Goal: Task Accomplishment & Management: Manage account settings

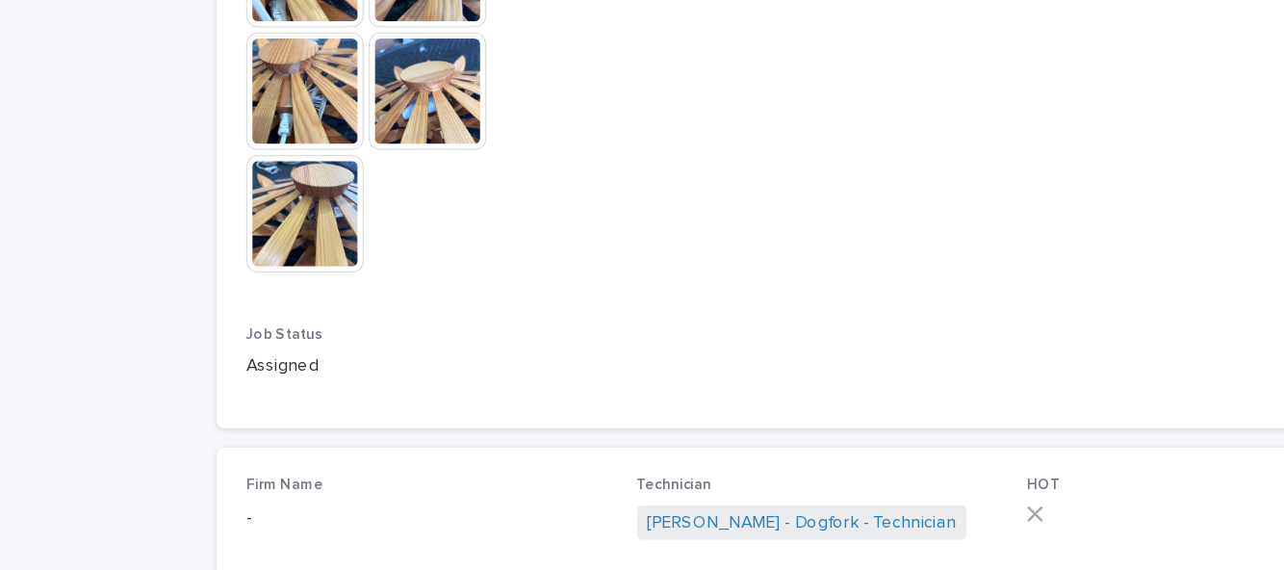
scroll to position [1301, 0]
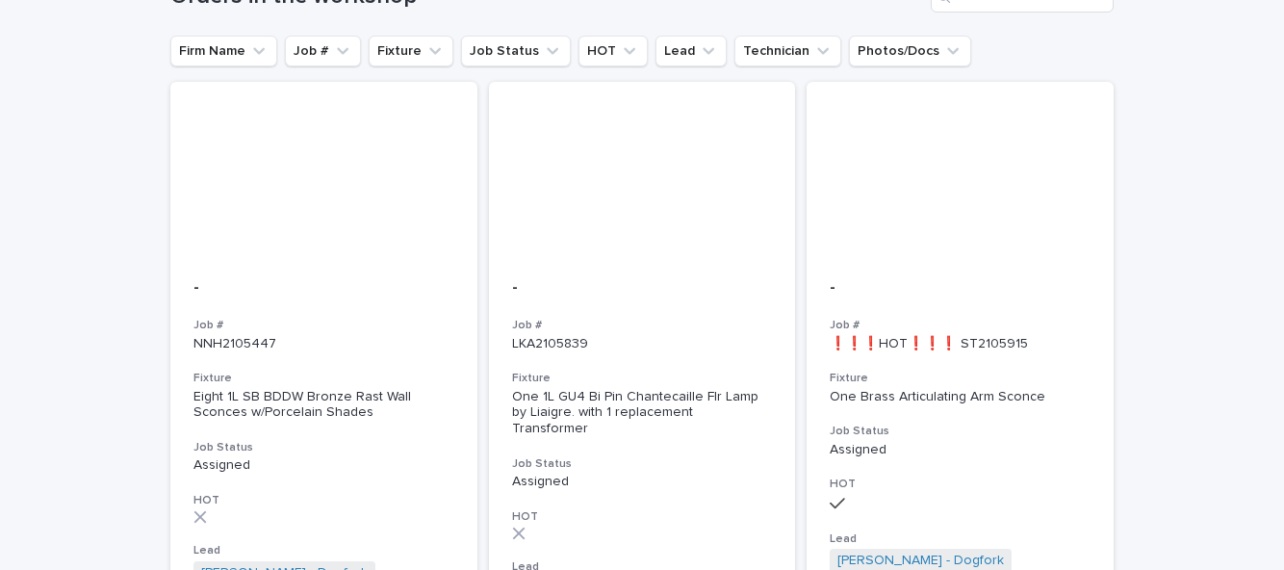
scroll to position [169, 0]
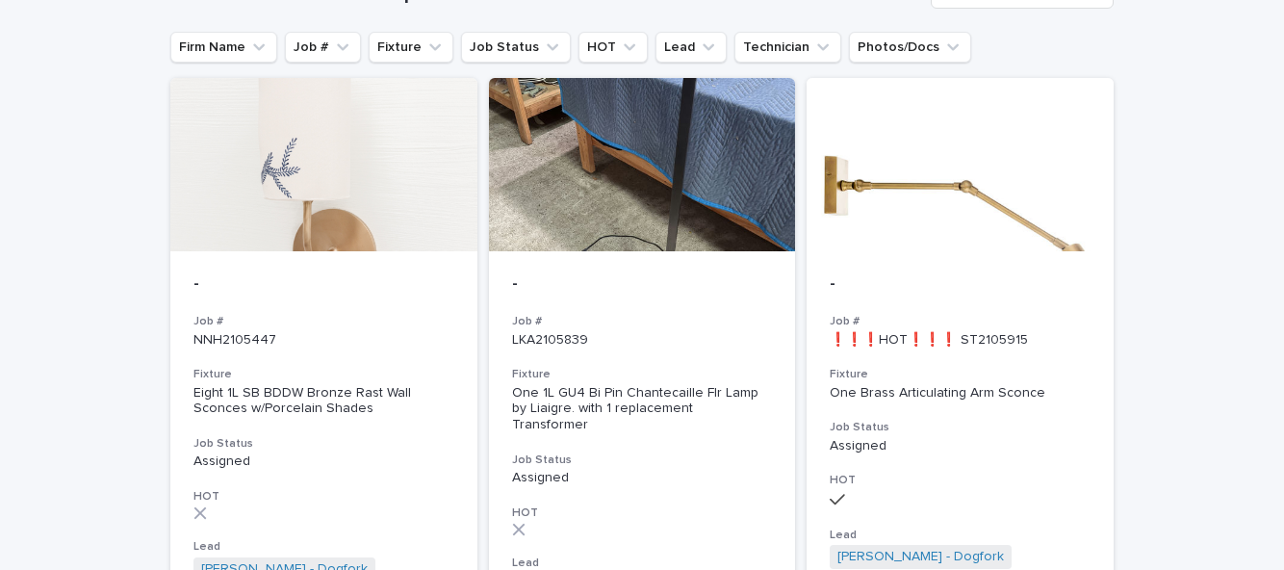
click at [618, 295] on div "- Job # LKA2105839 Fixture One 1L GU4 Bi Pin Chantecaille Flr Lamp by Liaigre. …" at bounding box center [642, 465] width 307 height 429
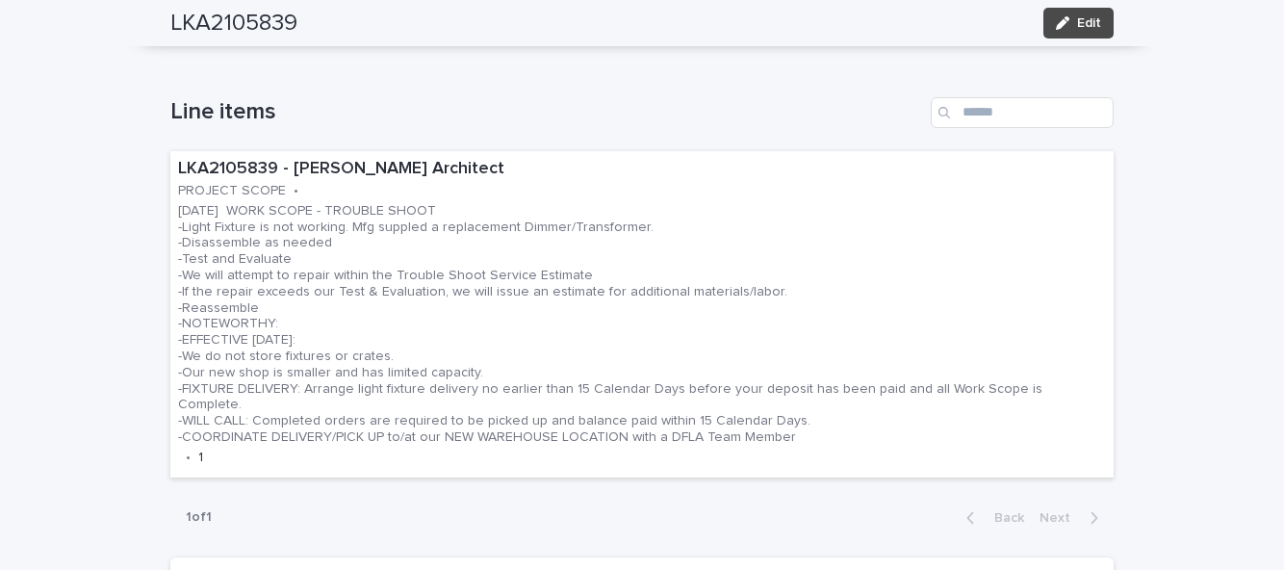
scroll to position [622, 0]
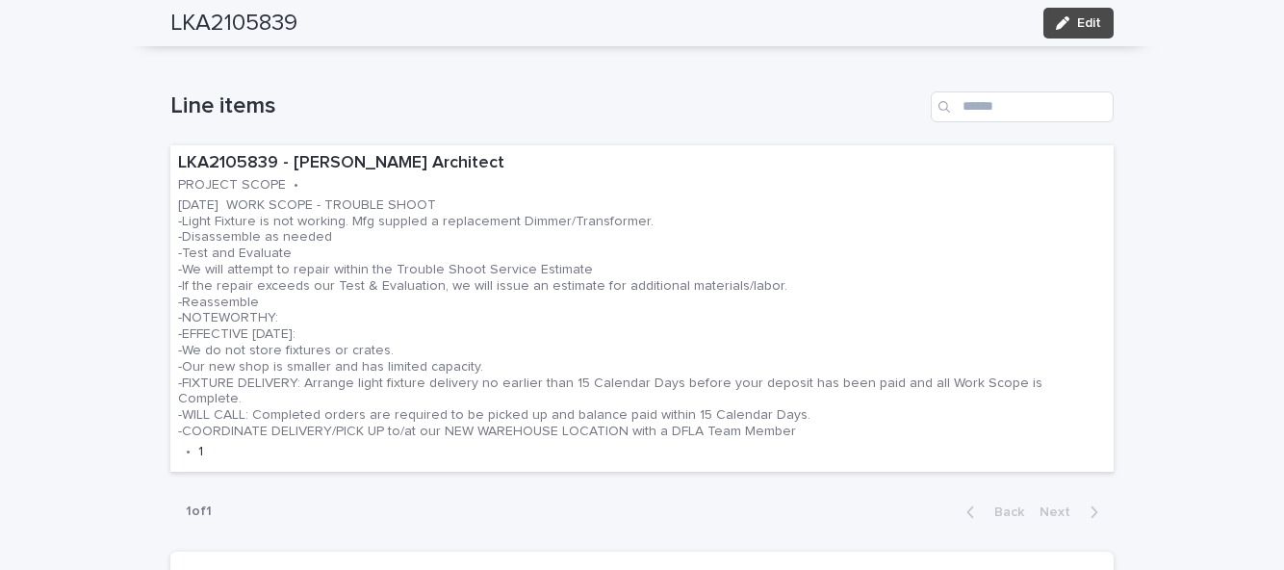
click at [219, 279] on p "05.02.25 WORK SCOPE - TROUBLE SHOOT -Light Fixture is not working. Mfg suppled …" at bounding box center [642, 318] width 928 height 242
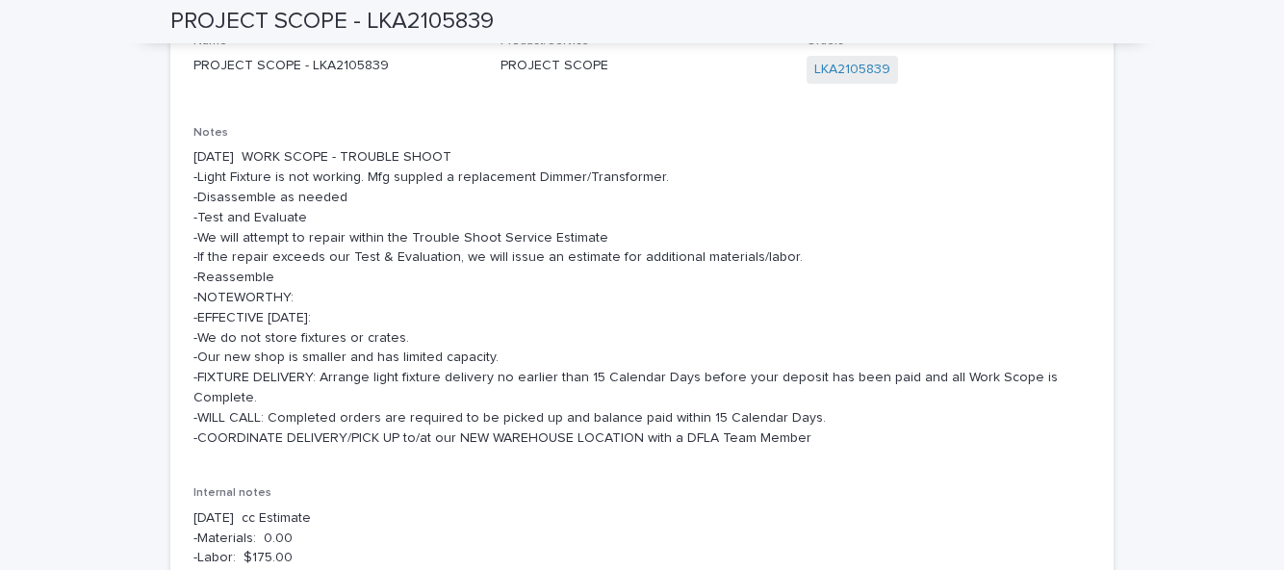
scroll to position [191, 0]
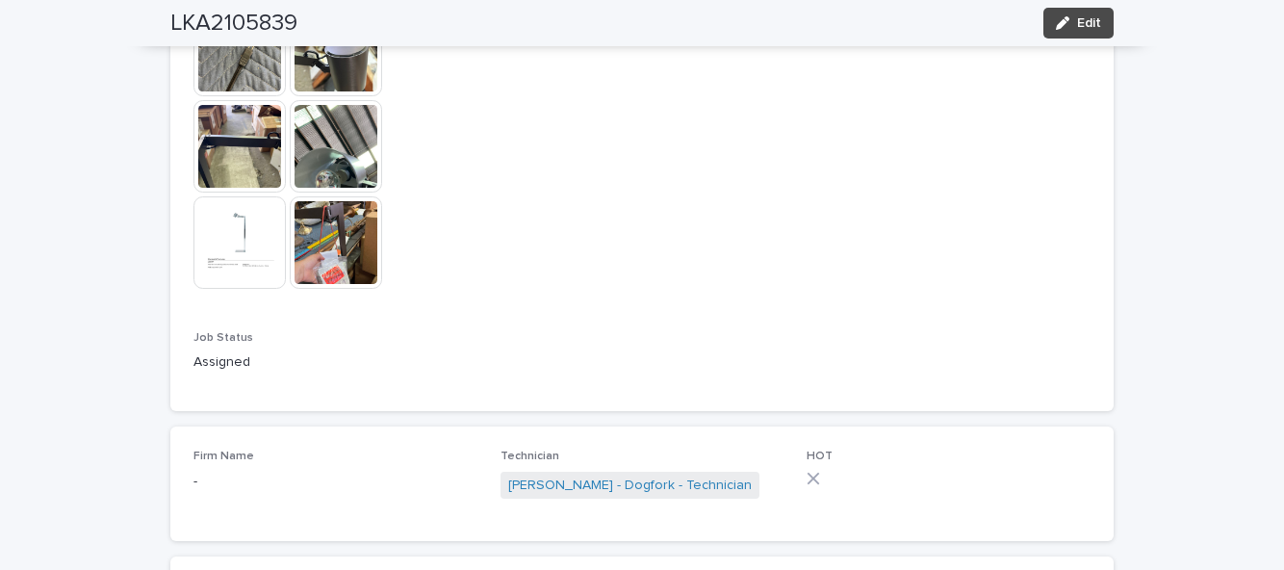
scroll to position [1536, 0]
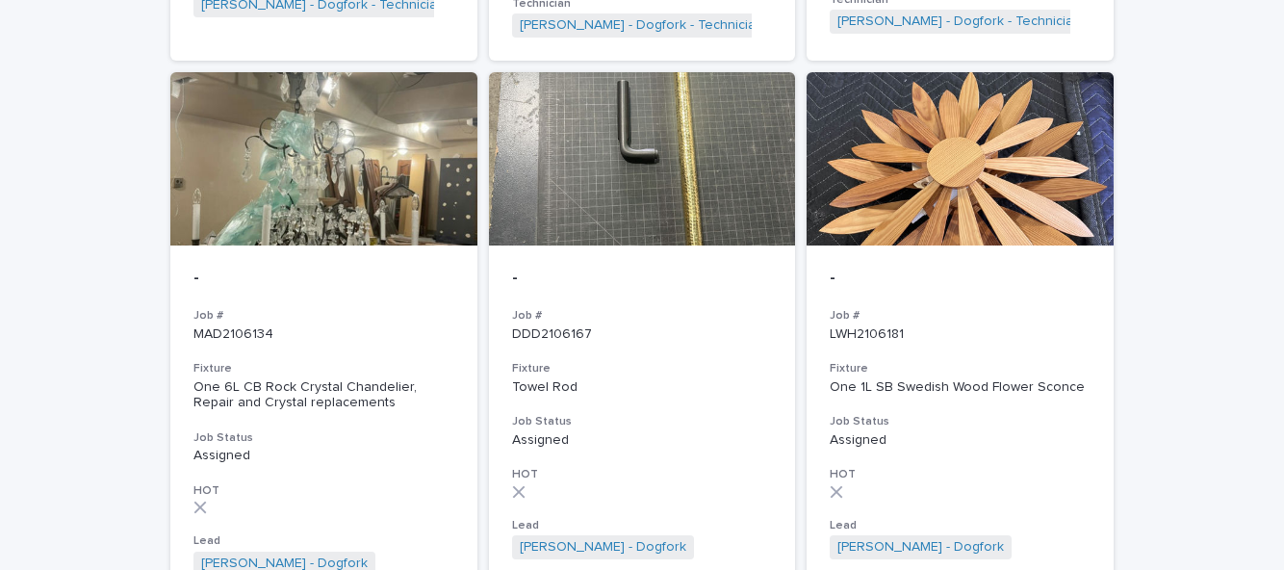
scroll to position [1478, 0]
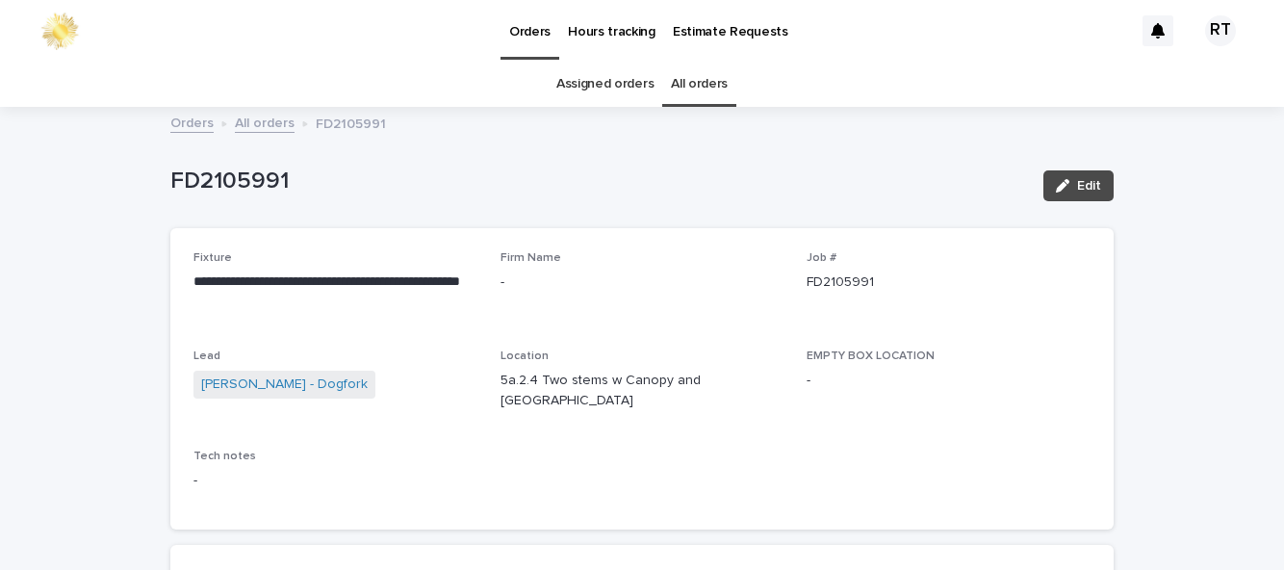
scroll to position [62, 0]
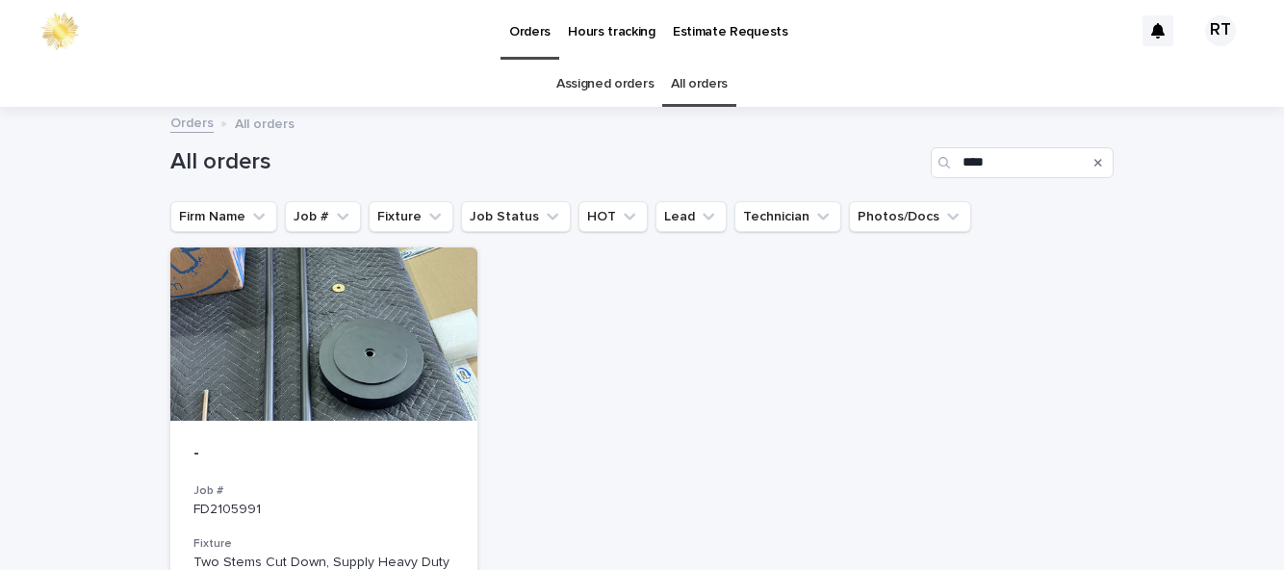
type input "*"
click at [594, 62] on link "Assigned orders" at bounding box center [604, 84] width 97 height 45
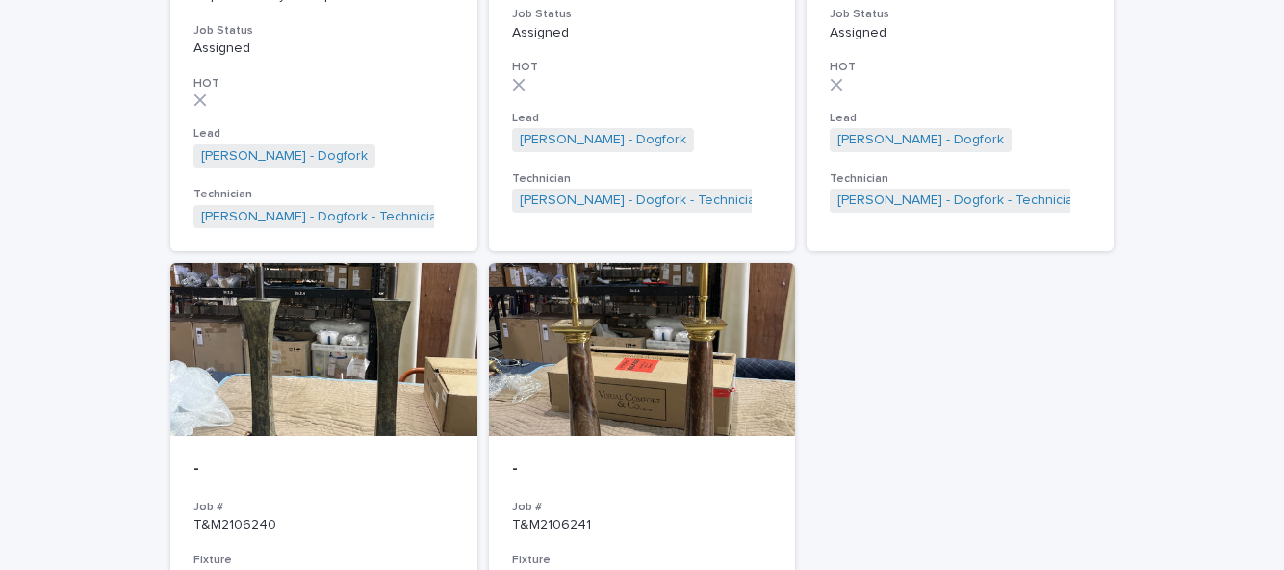
scroll to position [1801, 0]
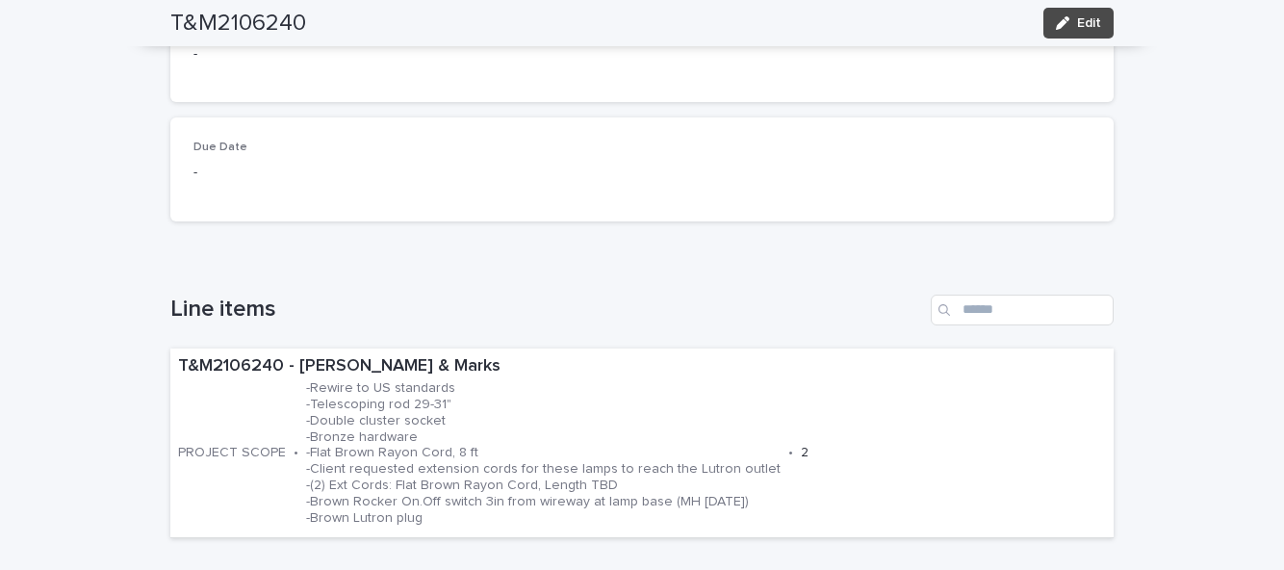
scroll to position [402, 0]
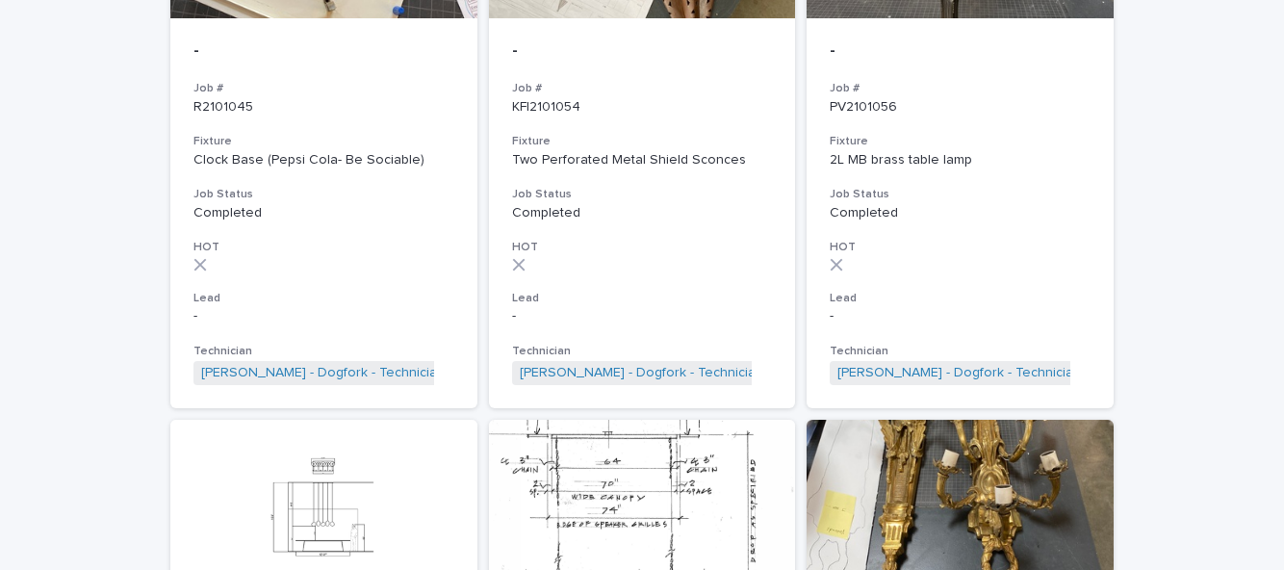
scroll to position [387, 0]
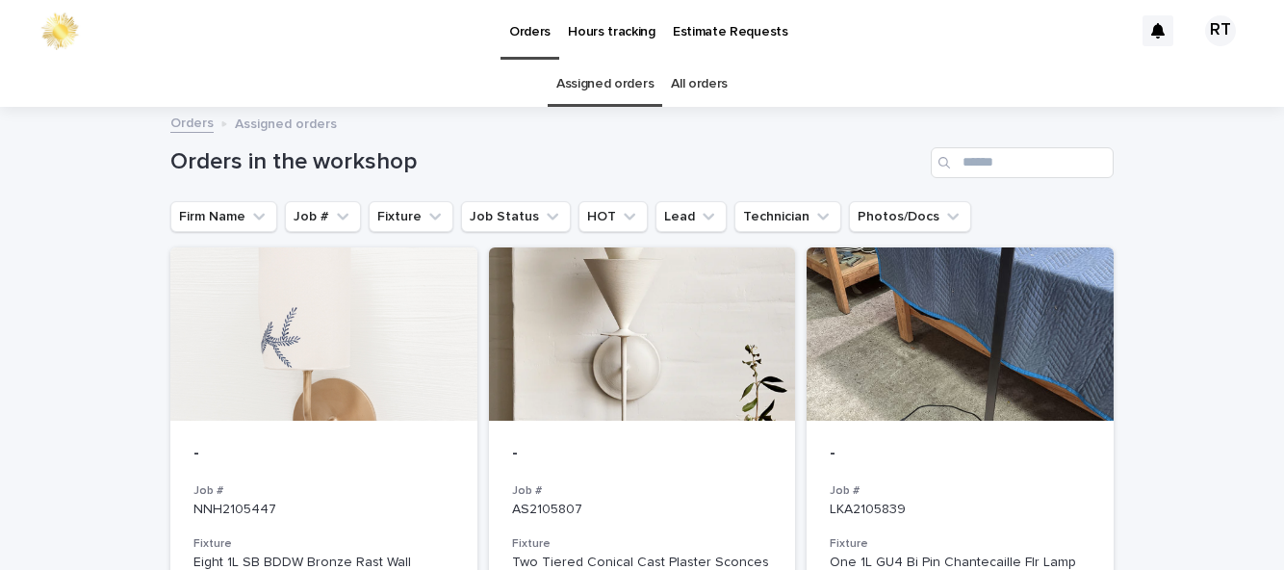
scroll to position [276, 0]
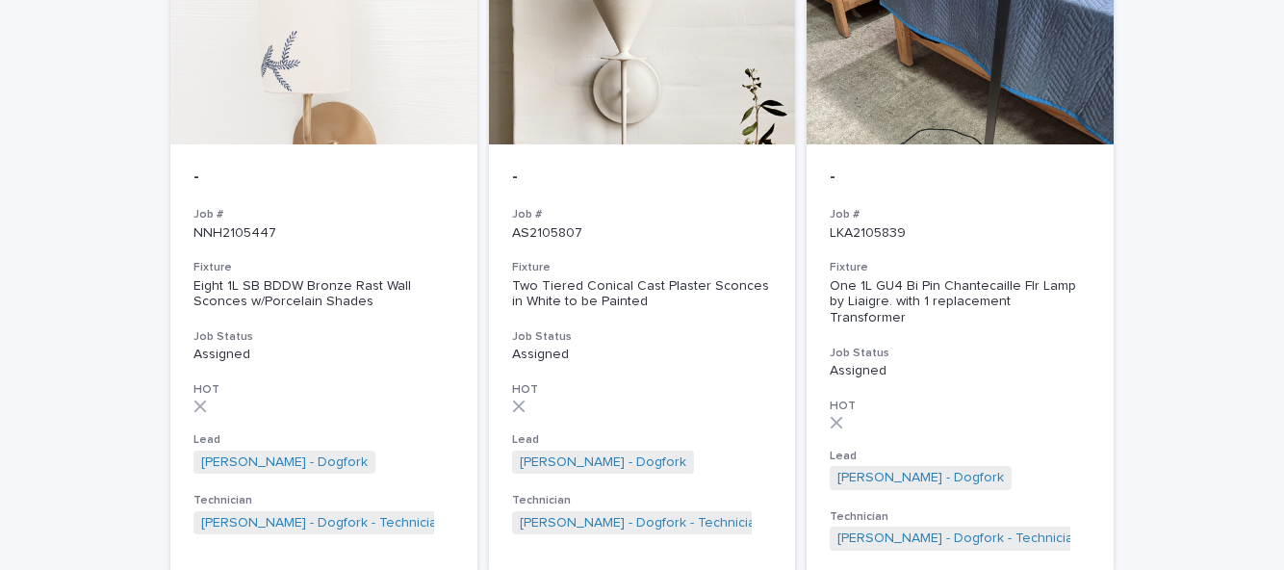
click at [664, 267] on h3 "Fixture" at bounding box center [642, 267] width 261 height 15
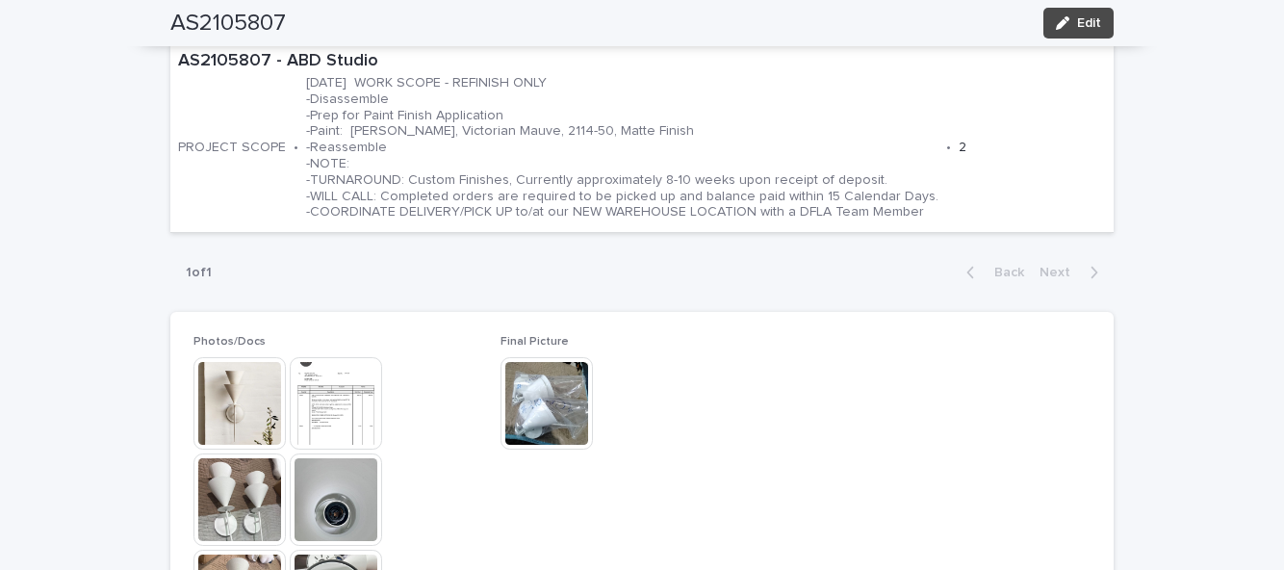
scroll to position [725, 0]
click at [227, 356] on img at bounding box center [239, 402] width 92 height 92
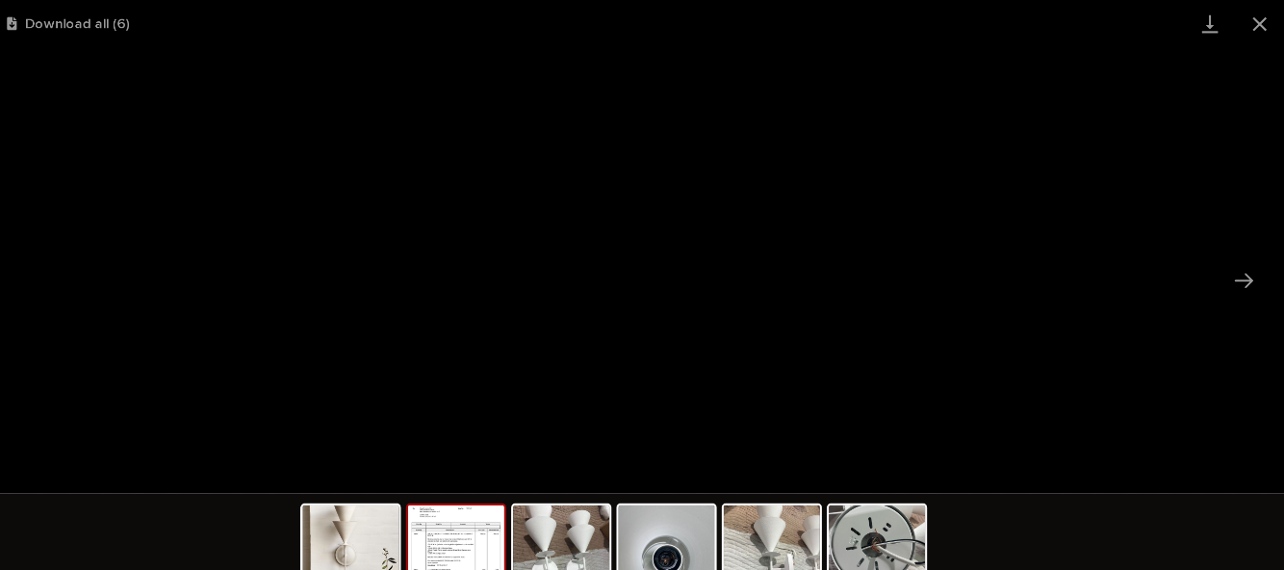
scroll to position [0, 0]
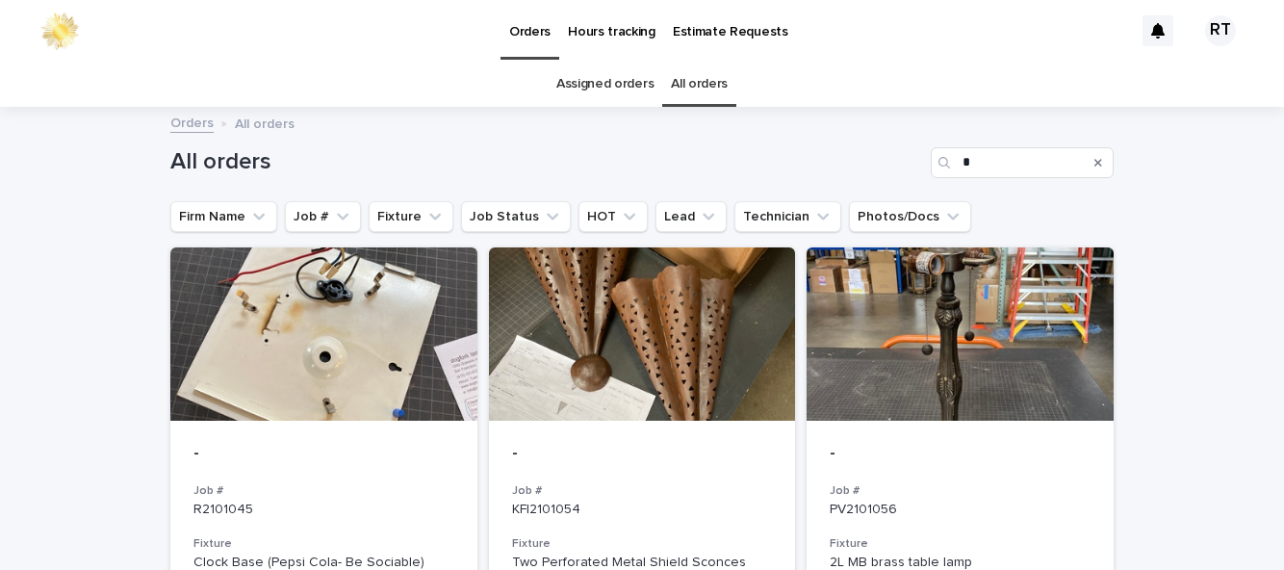
click at [614, 62] on link "Assigned orders" at bounding box center [604, 84] width 97 height 45
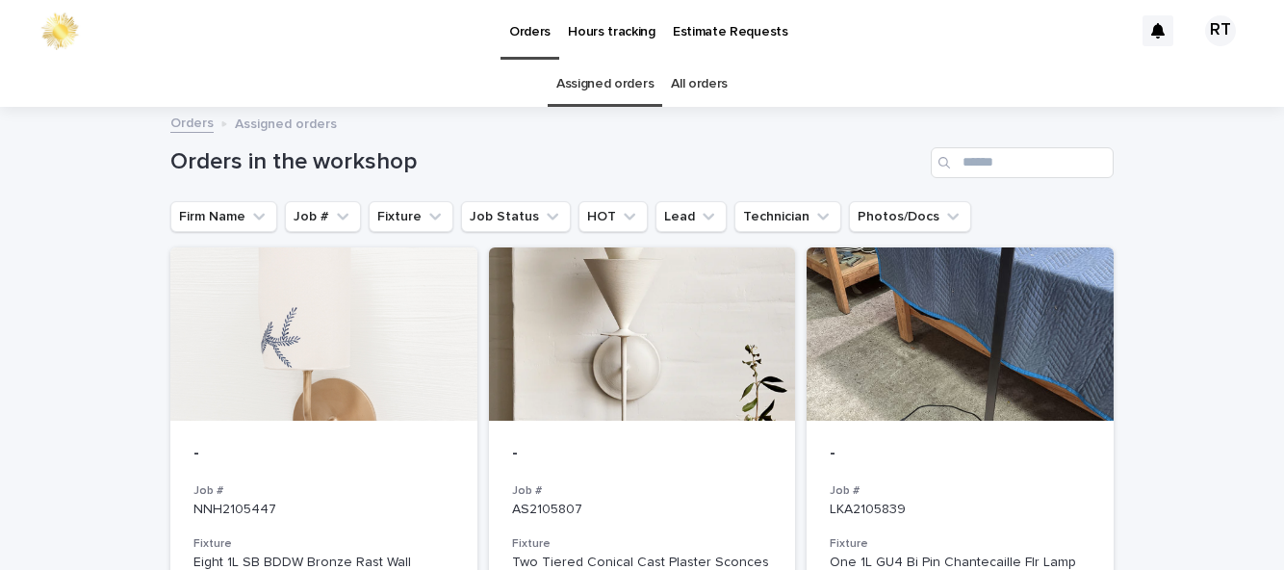
click at [643, 483] on h3 "Job #" at bounding box center [642, 490] width 261 height 15
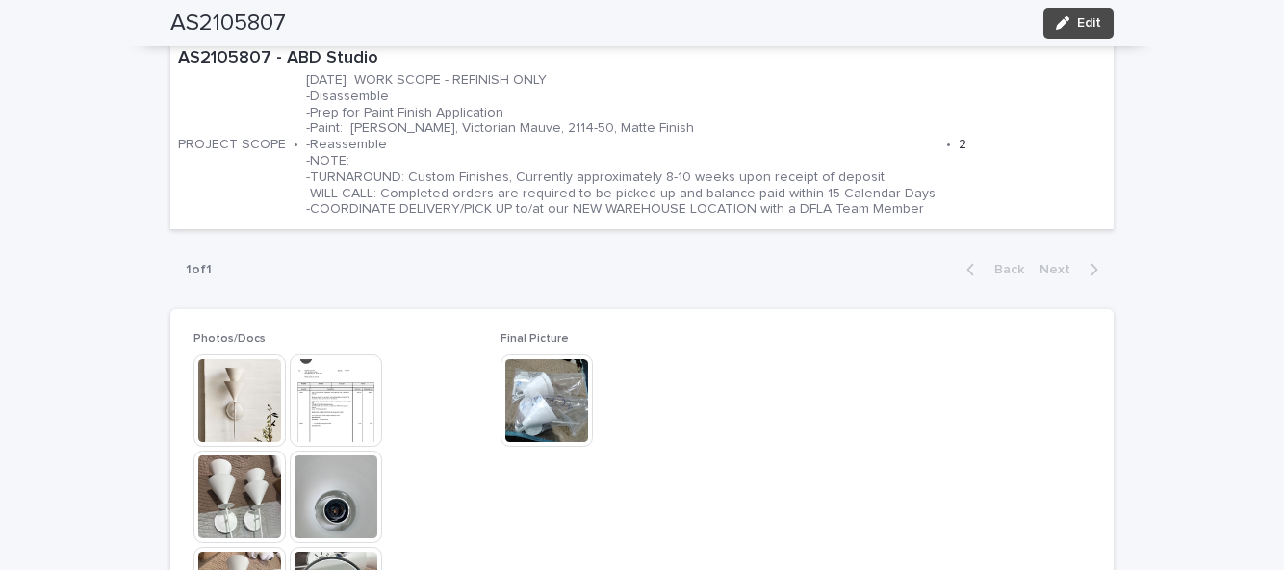
scroll to position [727, 0]
click at [221, 353] on img at bounding box center [239, 399] width 92 height 92
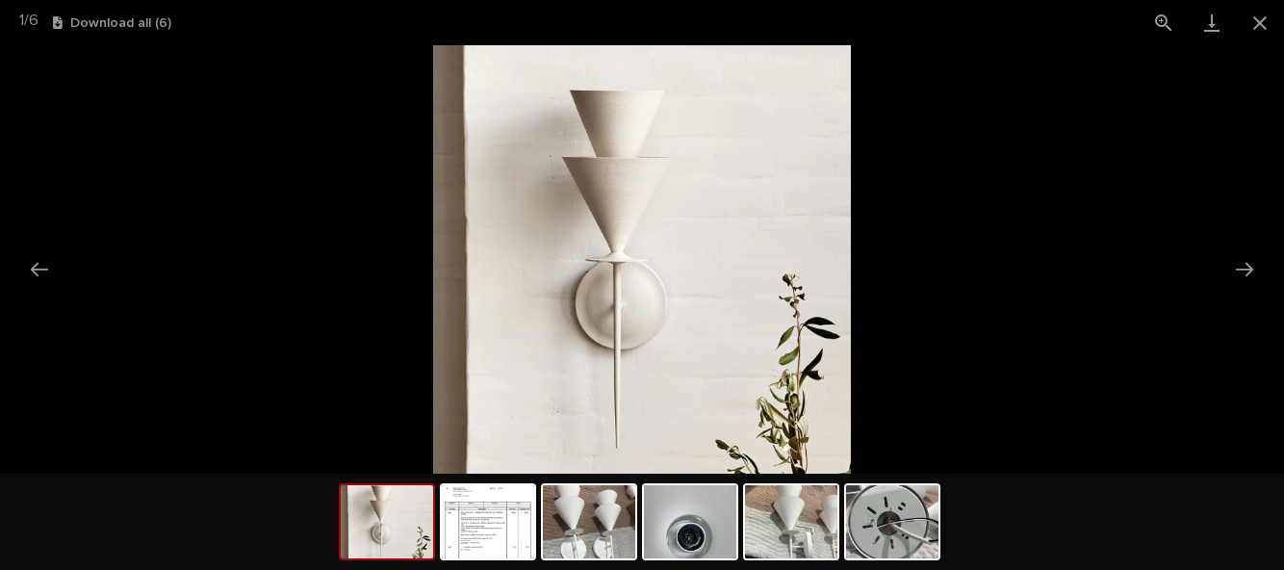
click at [747, 200] on img at bounding box center [641, 259] width 417 height 428
click at [910, 518] on img at bounding box center [892, 521] width 92 height 73
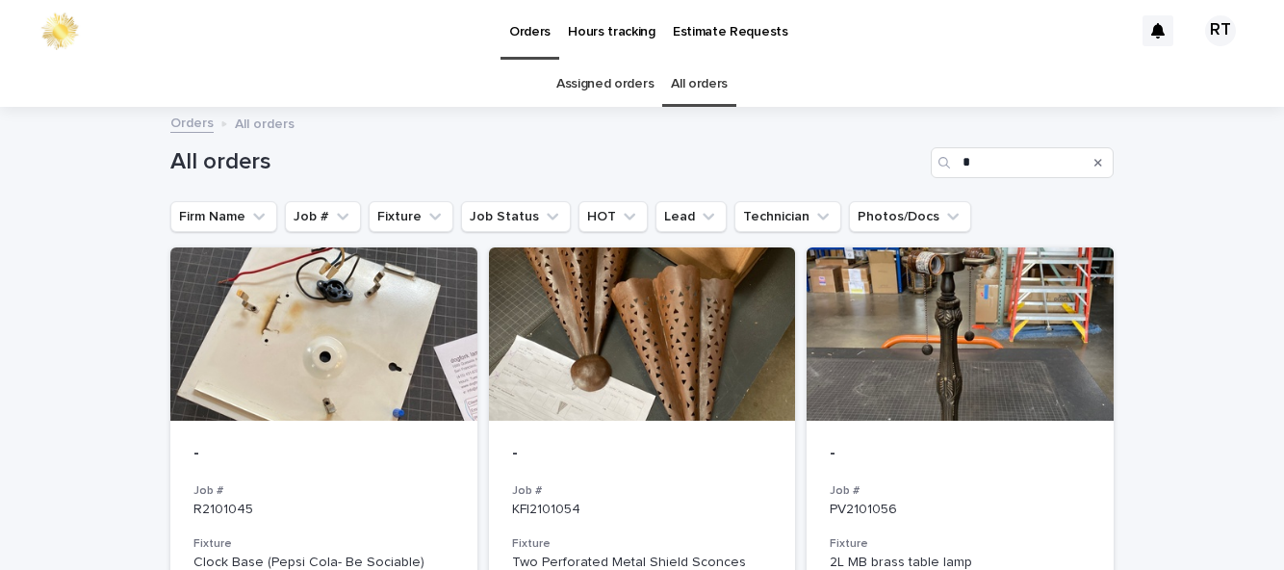
click at [598, 62] on link "Assigned orders" at bounding box center [604, 84] width 97 height 45
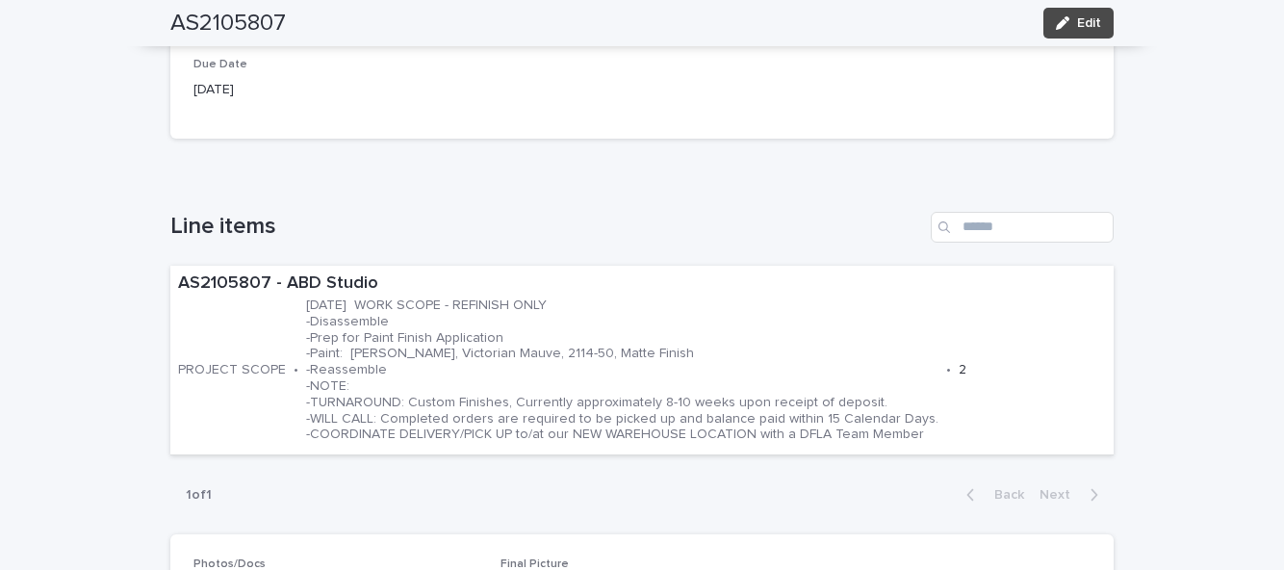
scroll to position [498, 0]
click at [7, 181] on div "**********" at bounding box center [642, 479] width 1284 height 1739
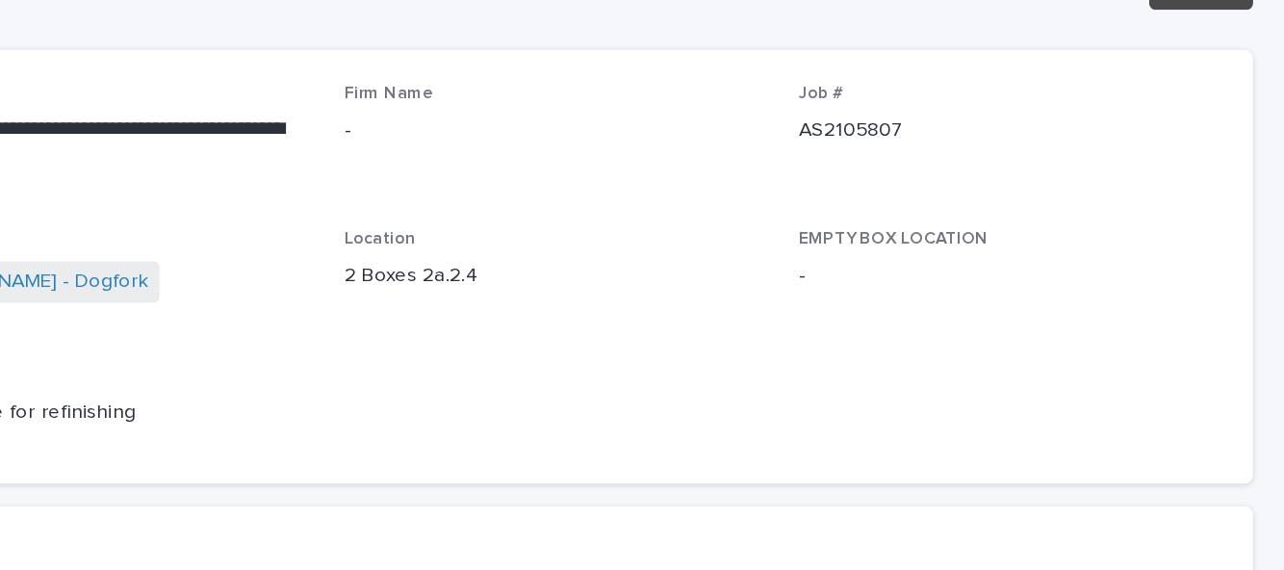
scroll to position [0, 0]
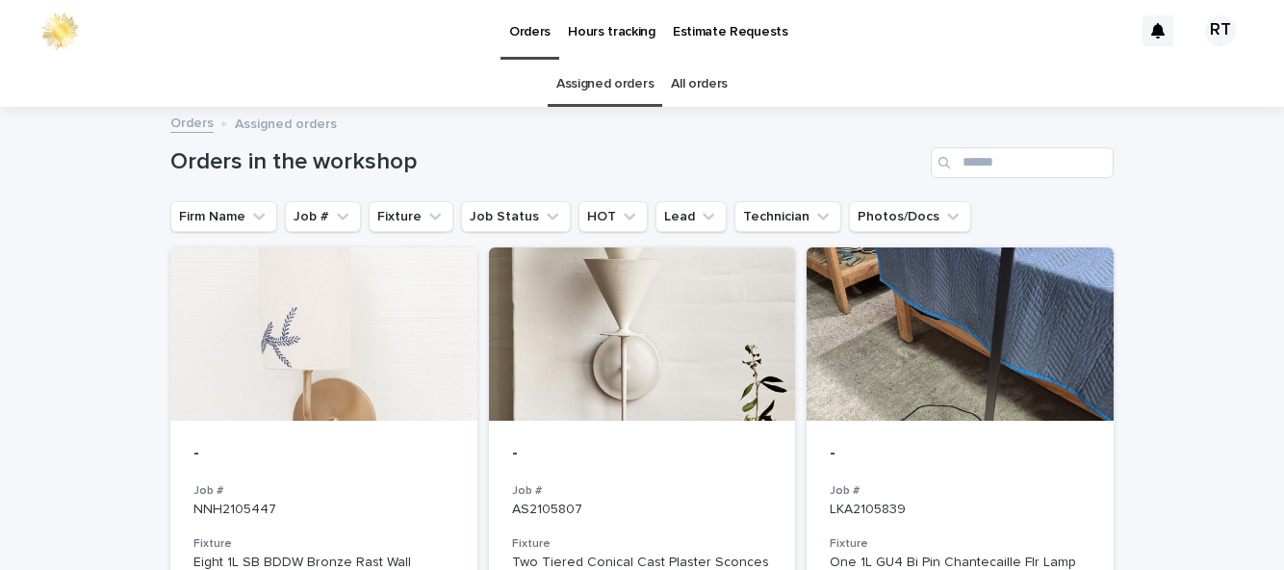
click at [652, 444] on p "-" at bounding box center [642, 454] width 261 height 21
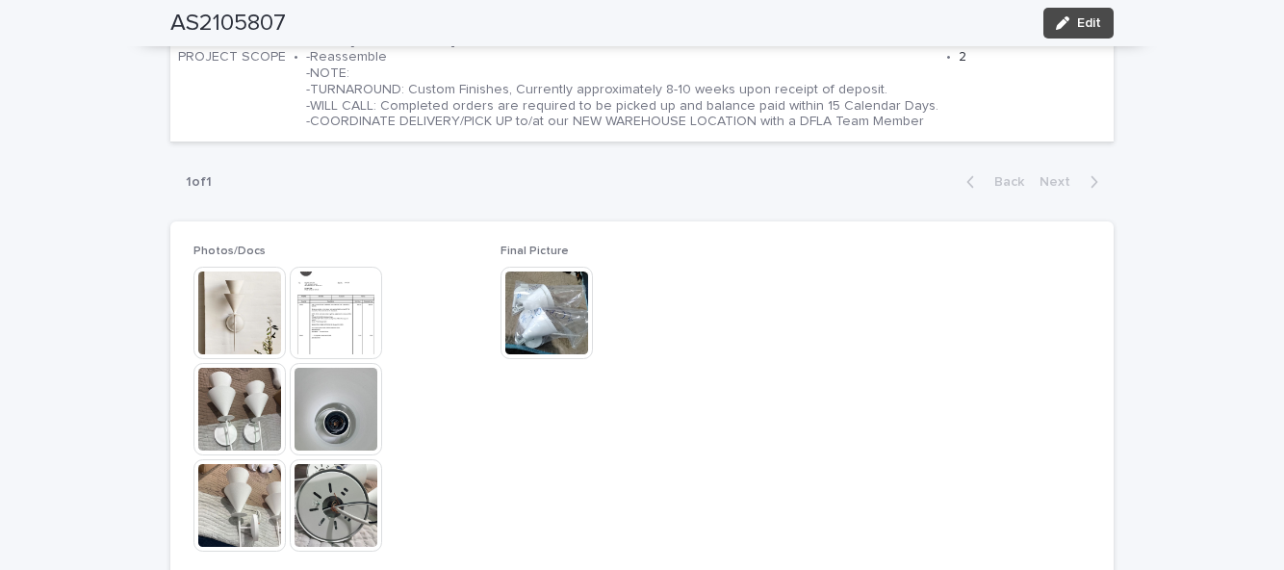
scroll to position [816, 0]
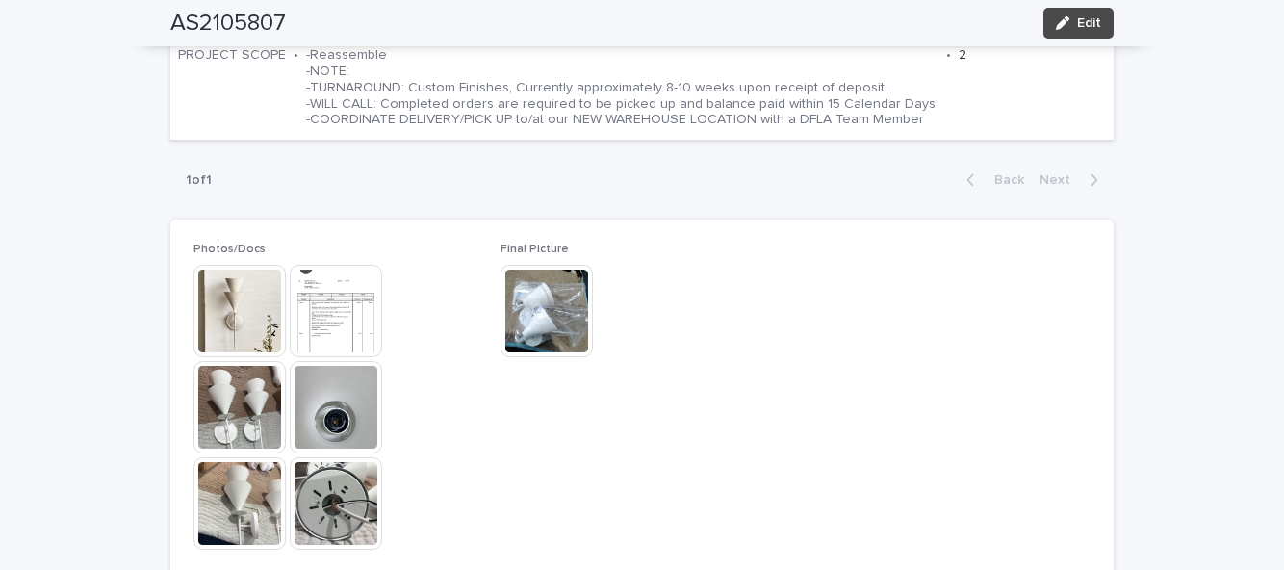
click at [1104, 24] on button "Edit" at bounding box center [1078, 23] width 70 height 31
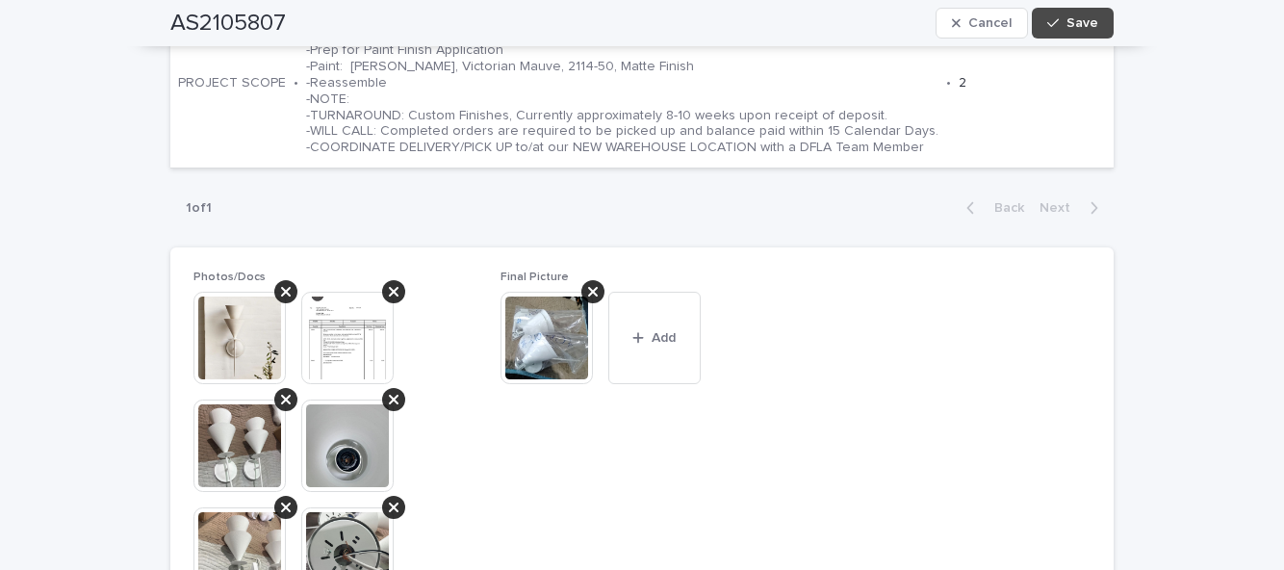
scroll to position [906, 0]
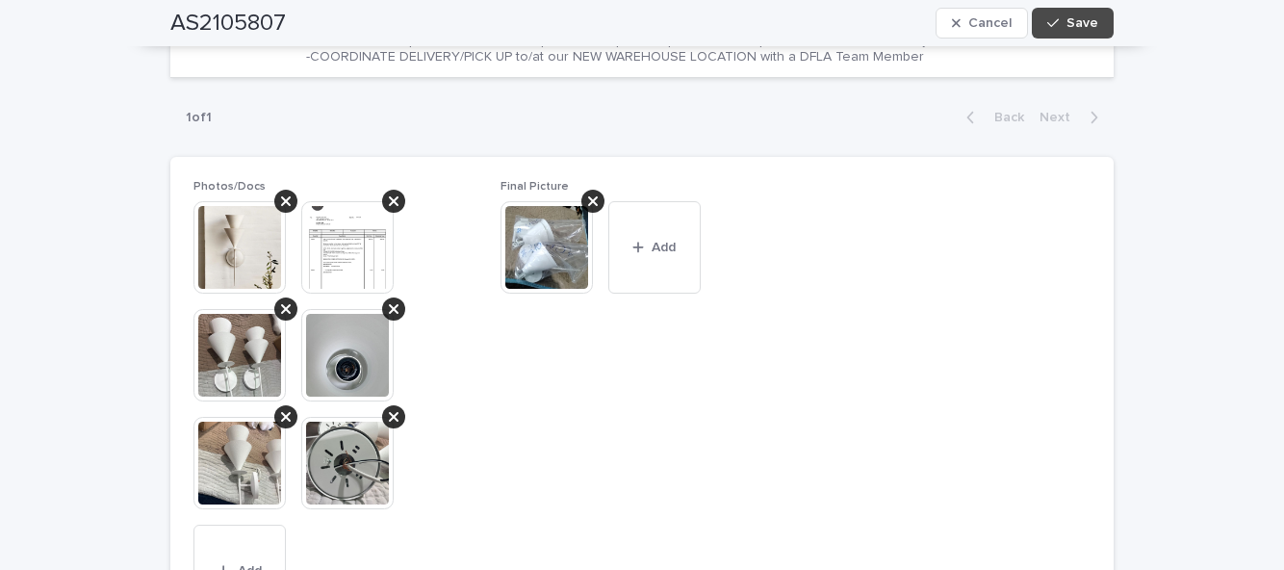
click at [649, 242] on div "button" at bounding box center [641, 247] width 19 height 13
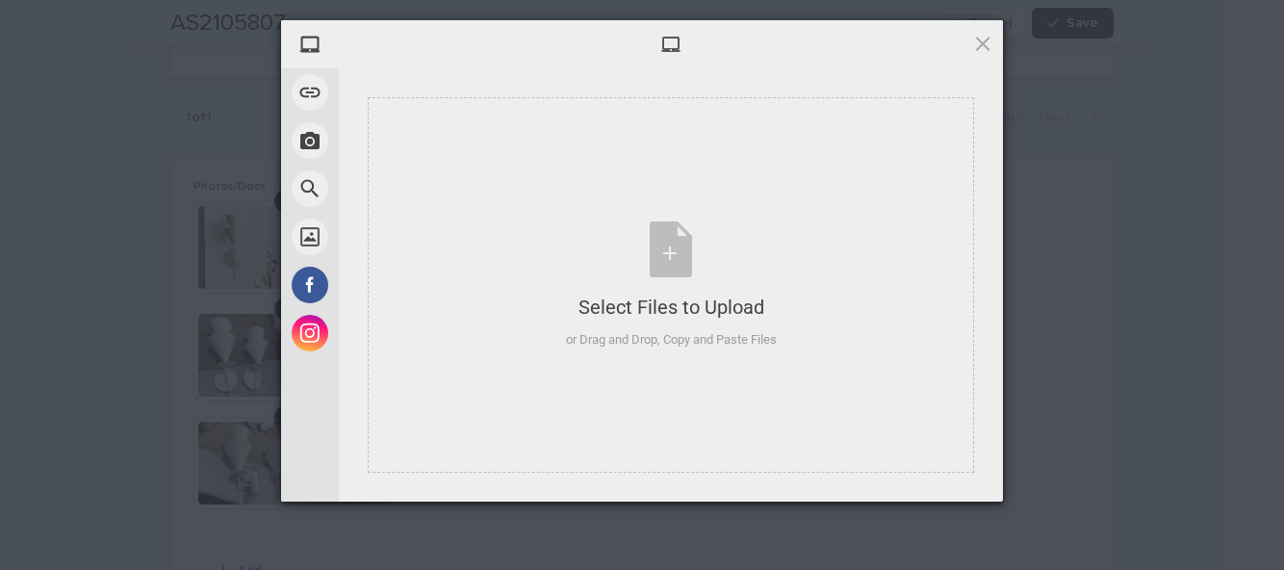
click at [669, 262] on div "Select Files to Upload or Drag and Drop, Copy and Paste Files" at bounding box center [671, 285] width 211 height 128
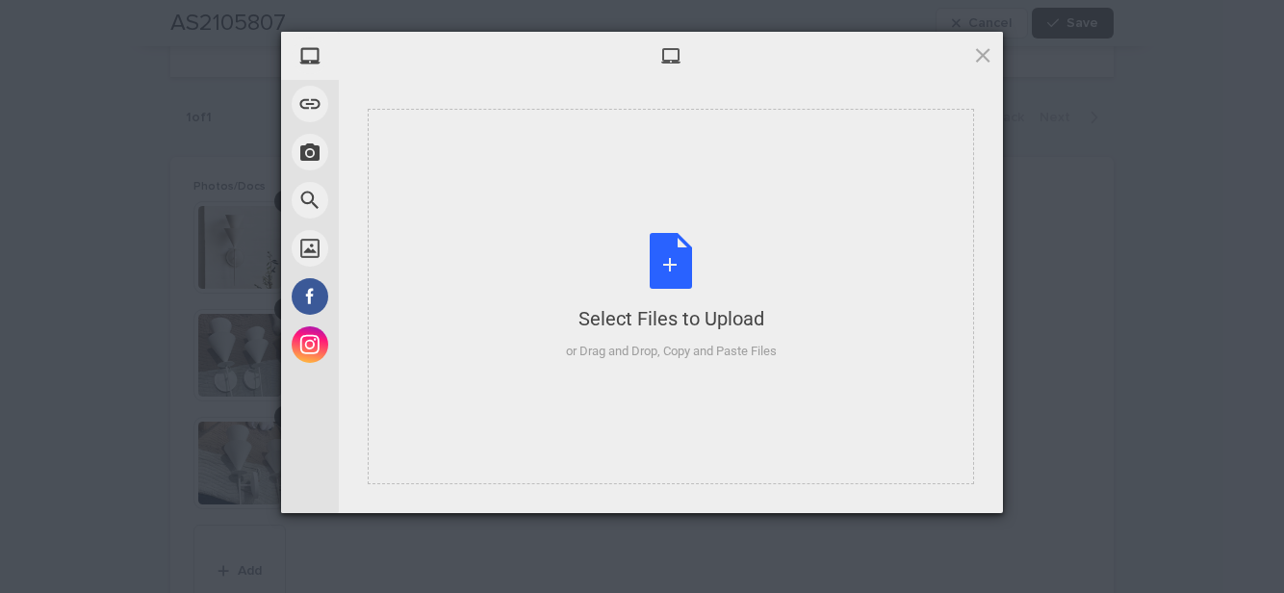
click at [664, 275] on div "Select Files to Upload or Drag and Drop, Copy and Paste Files" at bounding box center [671, 297] width 211 height 128
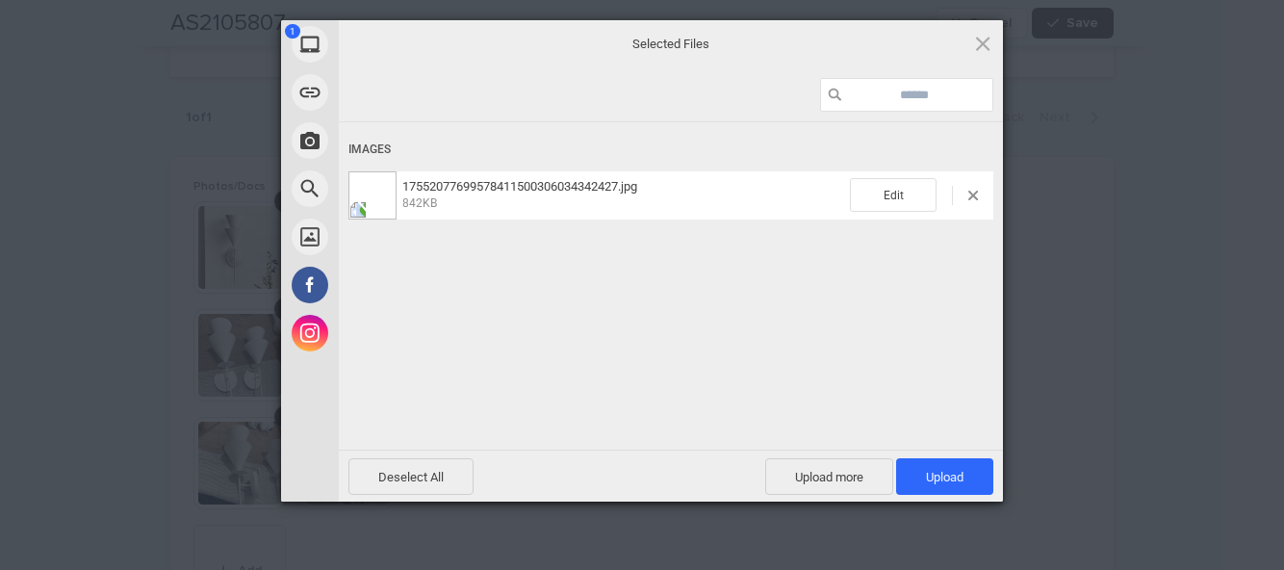
click at [952, 475] on span "Upload 1" at bounding box center [945, 477] width 38 height 14
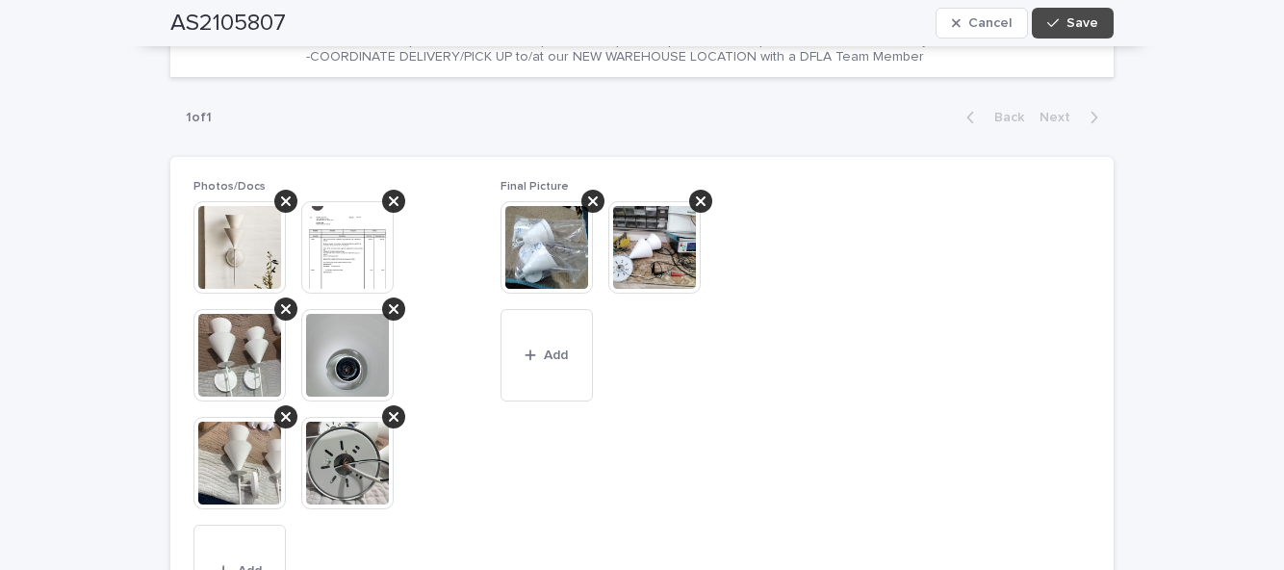
click at [1092, 33] on button "Save" at bounding box center [1072, 23] width 82 height 31
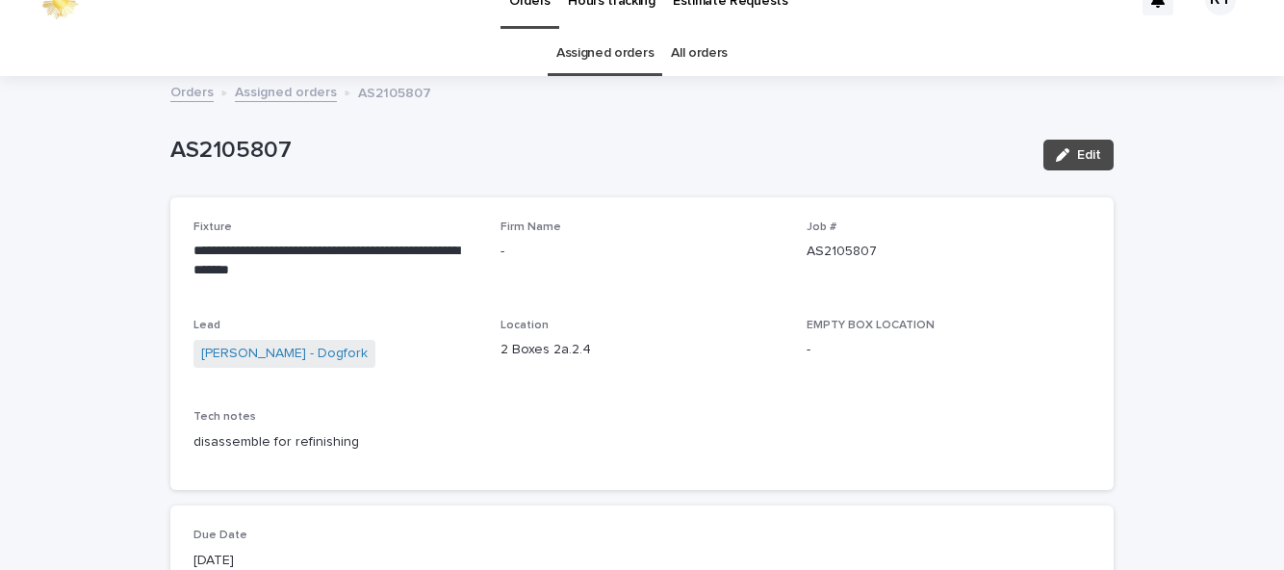
scroll to position [29, 0]
